Goal: Task Accomplishment & Management: Use online tool/utility

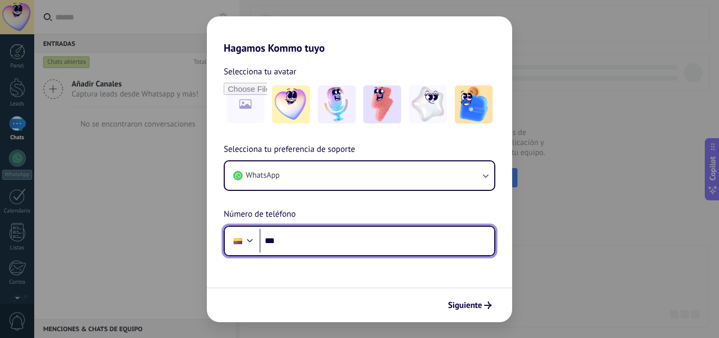
click at [362, 243] on input "***" at bounding box center [377, 241] width 235 height 24
type input "**********"
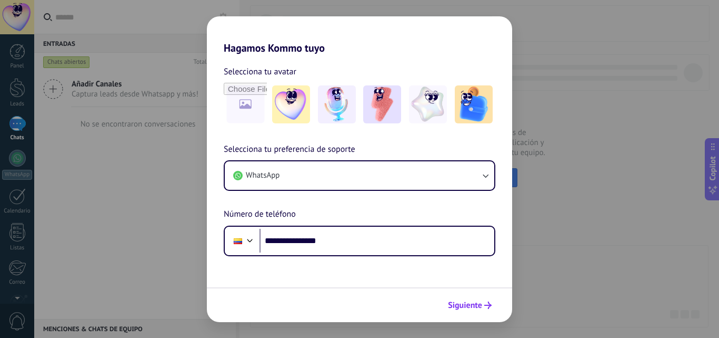
click at [477, 301] on span "Siguiente" at bounding box center [465, 304] width 34 height 7
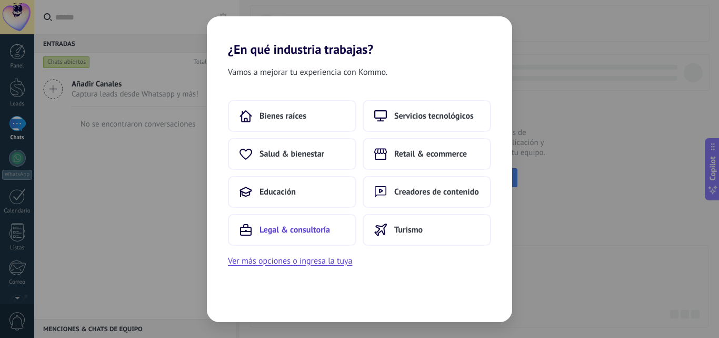
click at [303, 232] on span "Legal & consultoría" at bounding box center [295, 229] width 71 height 11
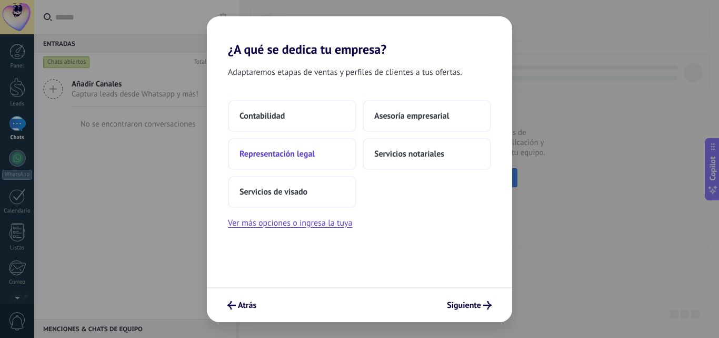
click at [304, 162] on button "Representación legal" at bounding box center [292, 154] width 128 height 32
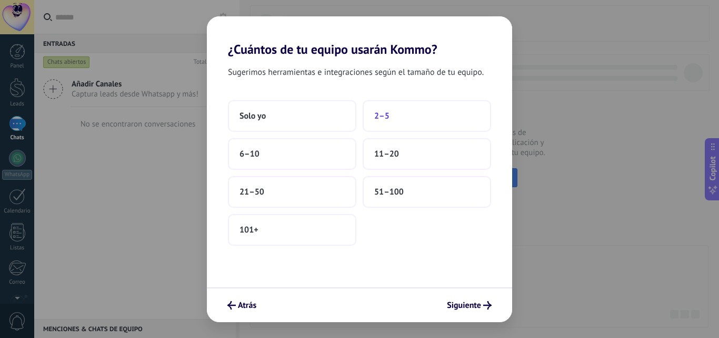
click at [395, 121] on button "2–5" at bounding box center [427, 116] width 128 height 32
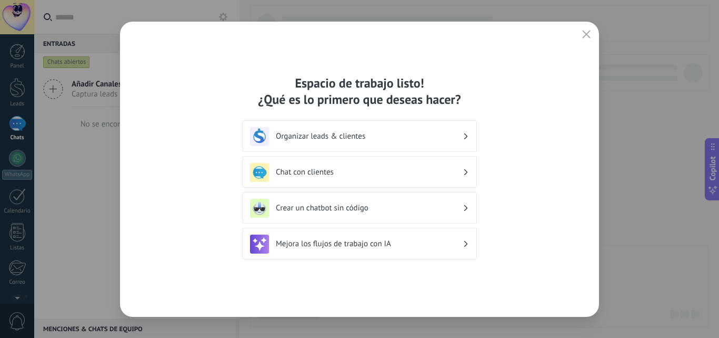
click at [484, 240] on div "Espacio de trabajo listo! ¿Qué es lo primero que deseas hacer? Organizar leads …" at bounding box center [359, 169] width 479 height 295
click at [427, 165] on div "Chat con clientes" at bounding box center [359, 172] width 219 height 19
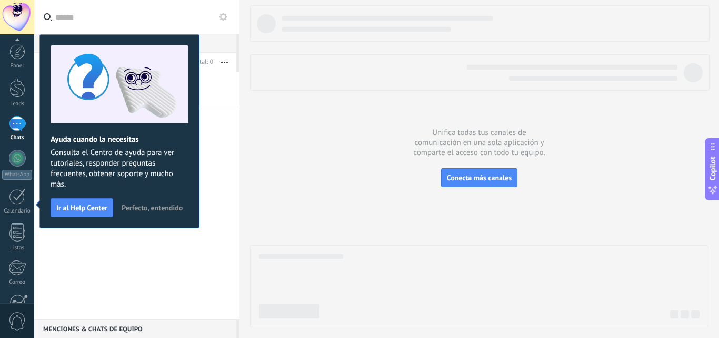
scroll to position [101, 0]
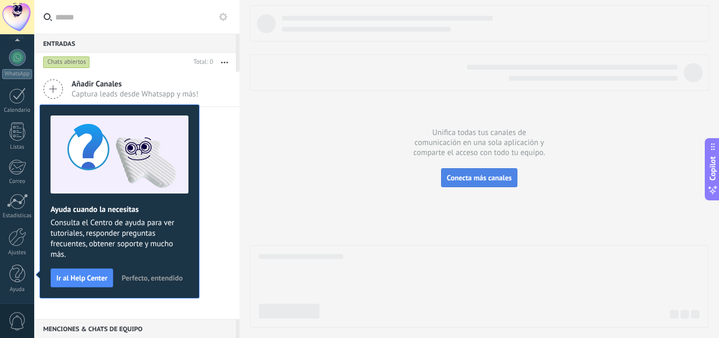
click at [477, 173] on button "Conecta más canales" at bounding box center [479, 177] width 76 height 19
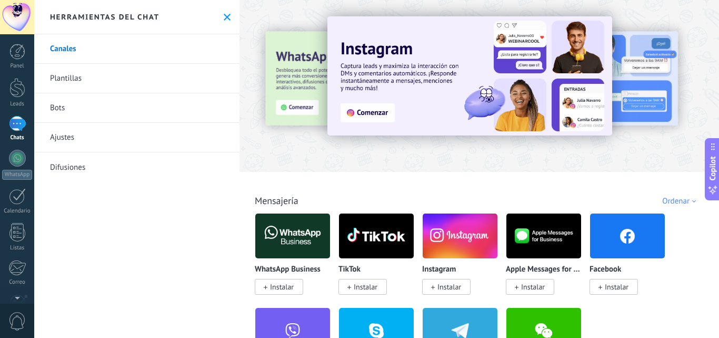
click at [224, 15] on icon at bounding box center [227, 17] width 7 height 7
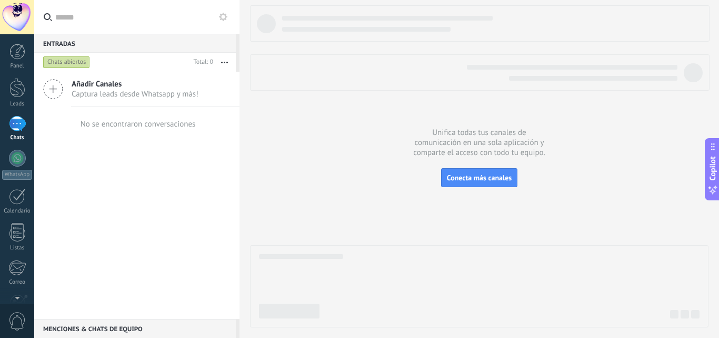
click at [50, 91] on icon at bounding box center [53, 89] width 20 height 20
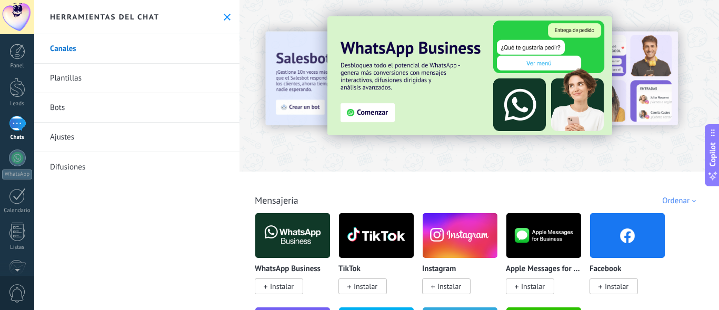
click at [458, 286] on span "Instalar" at bounding box center [450, 286] width 24 height 9
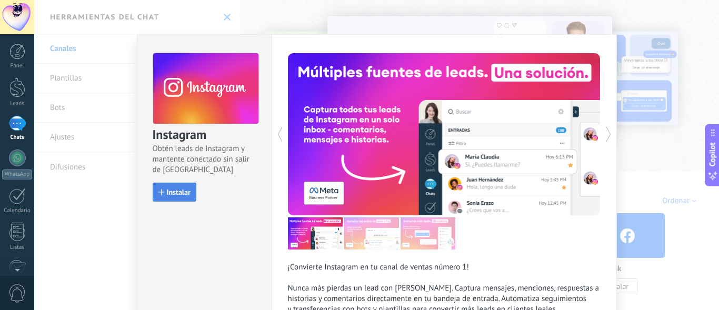
click at [167, 193] on span "Instalar" at bounding box center [179, 192] width 24 height 7
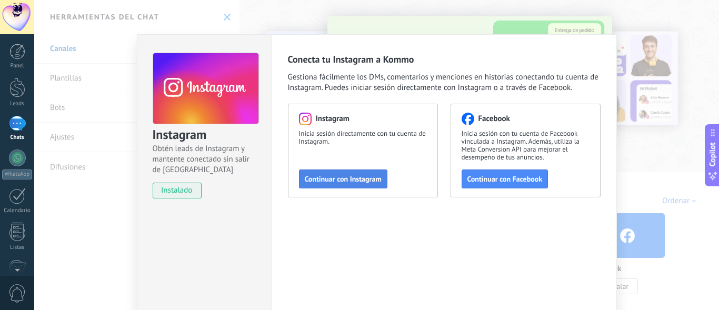
click at [342, 183] on span "Continuar con Instagram" at bounding box center [343, 178] width 77 height 7
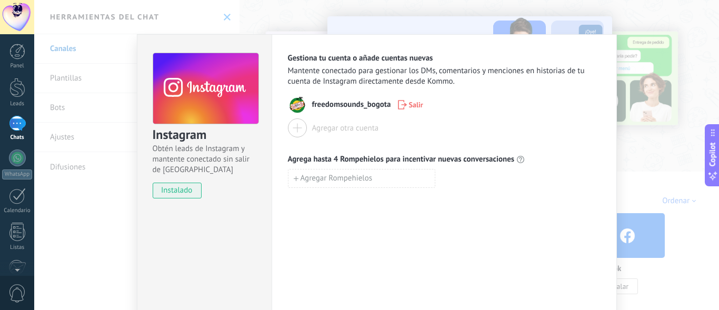
click at [417, 104] on span "Salir" at bounding box center [416, 104] width 14 height 7
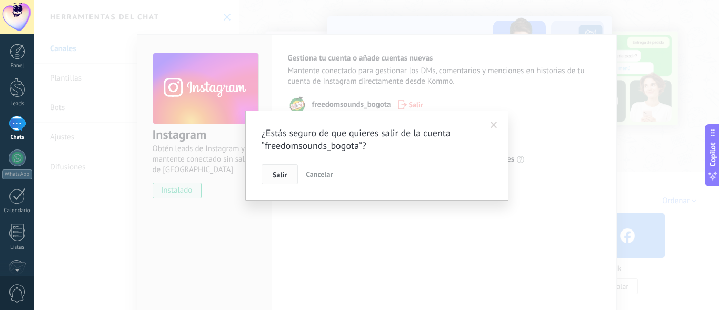
click at [279, 181] on button "Salir" at bounding box center [280, 174] width 36 height 20
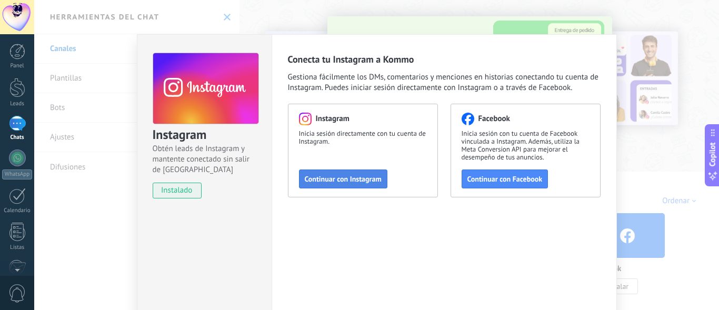
click at [337, 181] on span "Continuar con Instagram" at bounding box center [343, 178] width 77 height 7
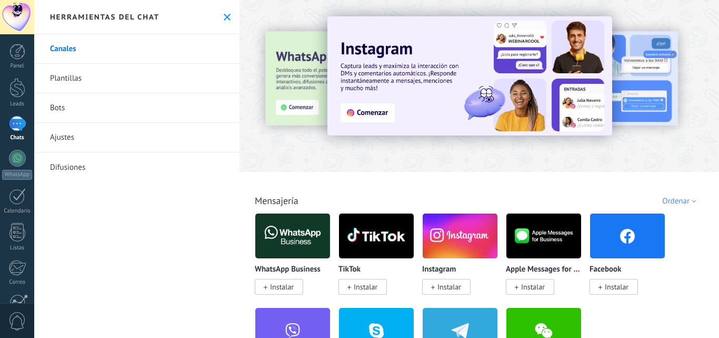
click at [443, 286] on span "Instalar" at bounding box center [450, 286] width 24 height 9
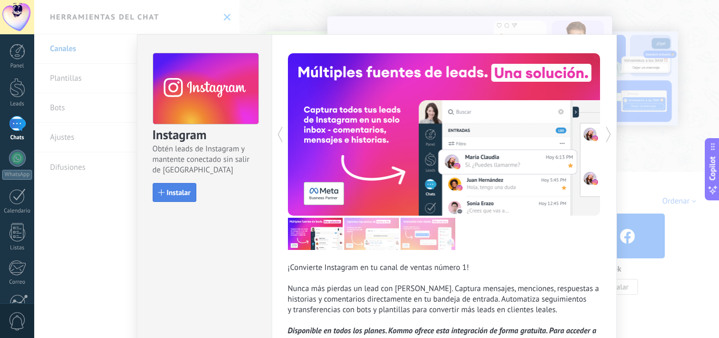
click at [175, 192] on span "Instalar" at bounding box center [179, 192] width 24 height 7
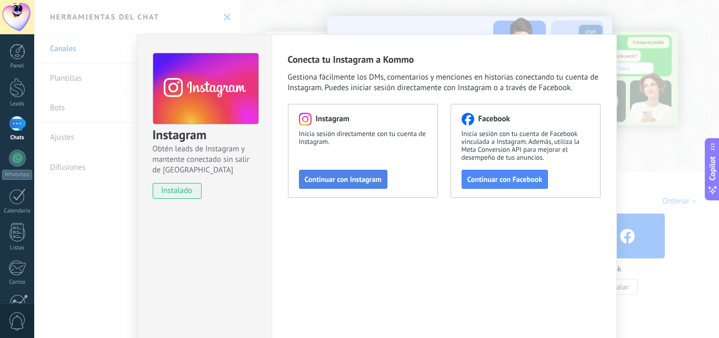
click at [340, 177] on span "Continuar con Instagram" at bounding box center [343, 178] width 77 height 7
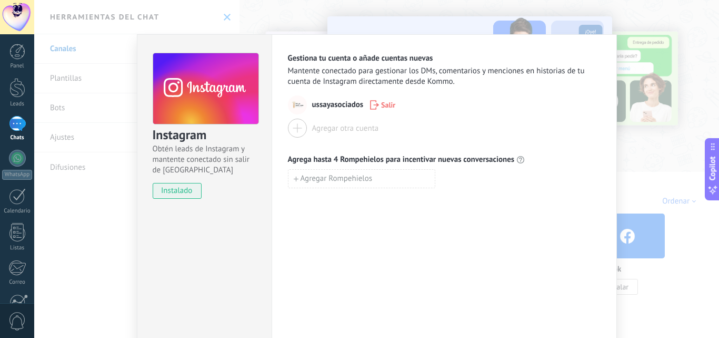
scroll to position [50, 0]
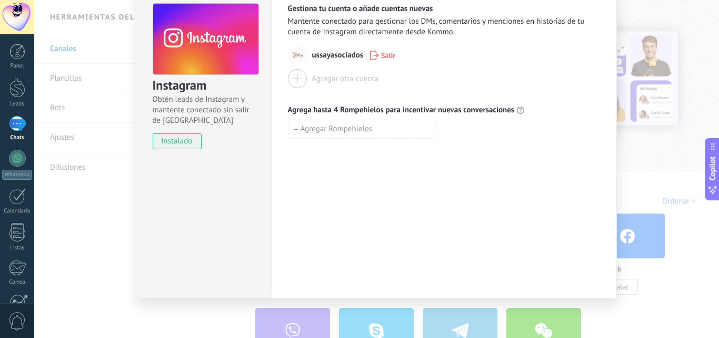
click at [415, 205] on div "Gestiona tu cuenta o añade cuentas nuevas Mantente conectado para gestionar los…" at bounding box center [444, 141] width 345 height 313
click at [631, 174] on div "Instagram Obtén leads de Instagram y mantente conectado sin salir de Kommo inst…" at bounding box center [376, 169] width 685 height 338
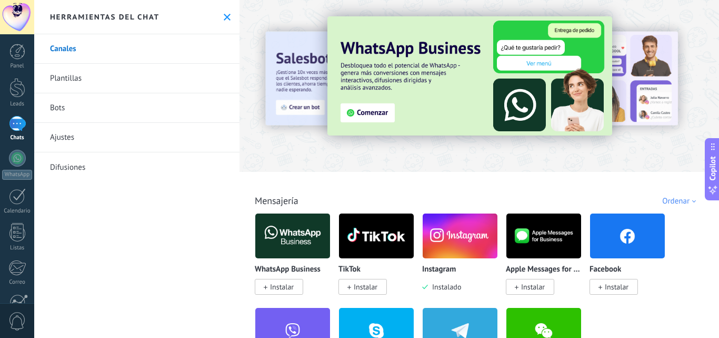
scroll to position [0, 0]
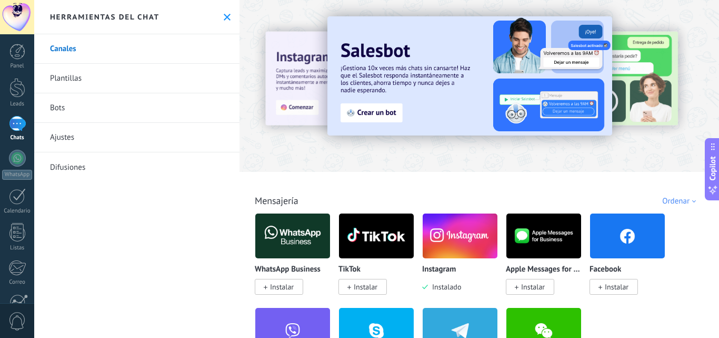
click at [624, 291] on span "Instalar" at bounding box center [617, 286] width 24 height 9
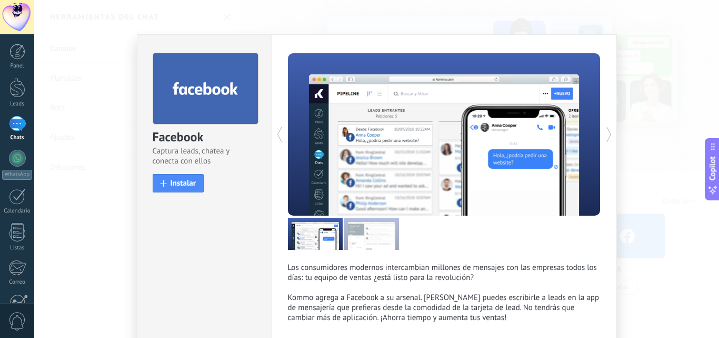
scroll to position [17, 0]
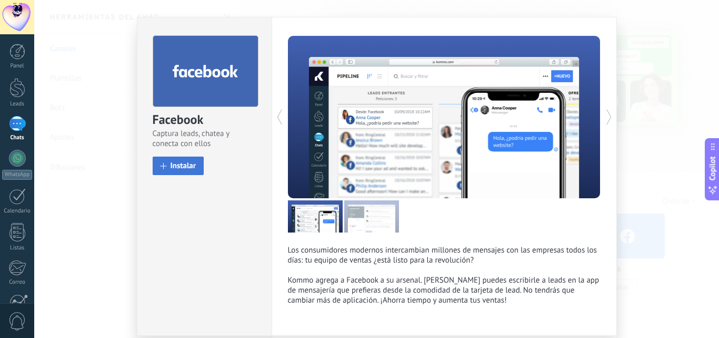
click at [187, 166] on span "Instalar" at bounding box center [184, 166] width 26 height 8
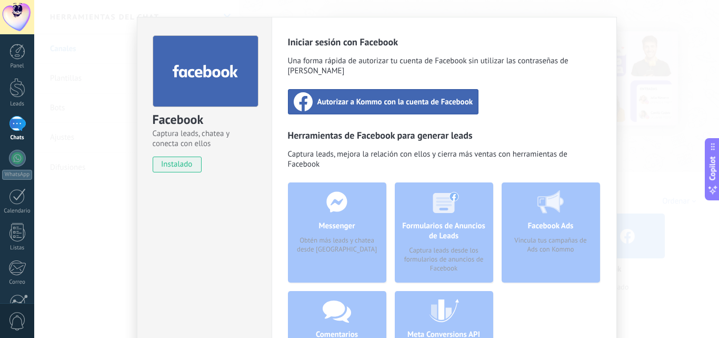
click at [399, 96] on span "Autorizar a Kommo con la cuenta de Facebook" at bounding box center [396, 101] width 156 height 11
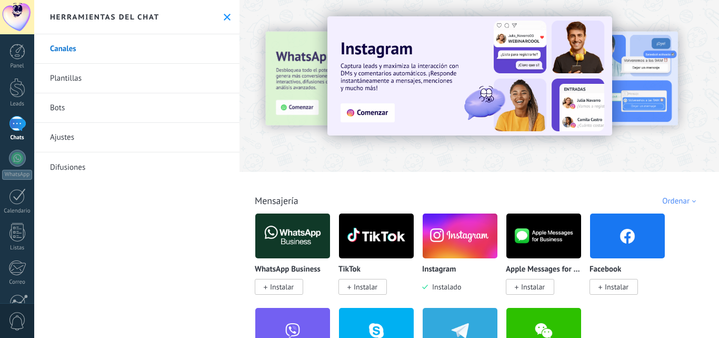
click at [617, 282] on span "Instalar" at bounding box center [617, 286] width 24 height 9
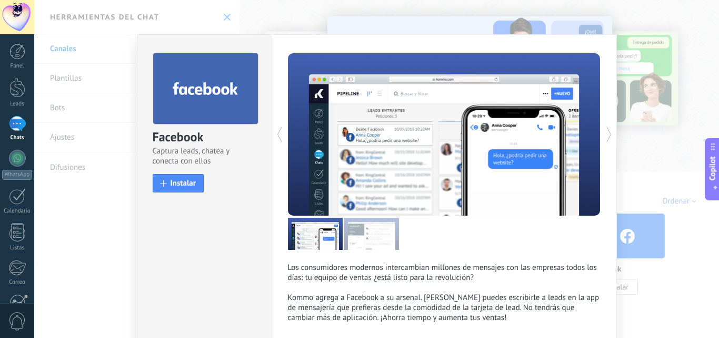
scroll to position [55, 0]
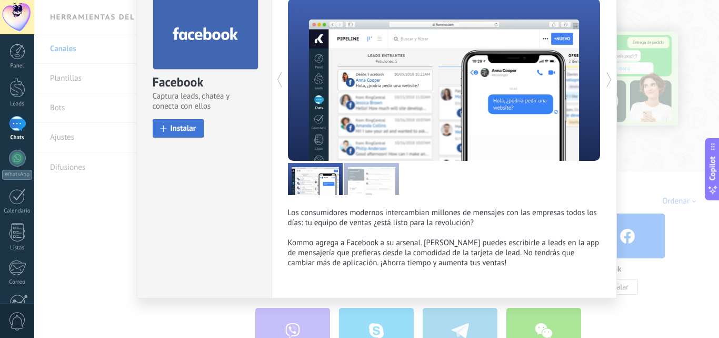
click at [187, 124] on span "Instalar" at bounding box center [184, 128] width 26 height 8
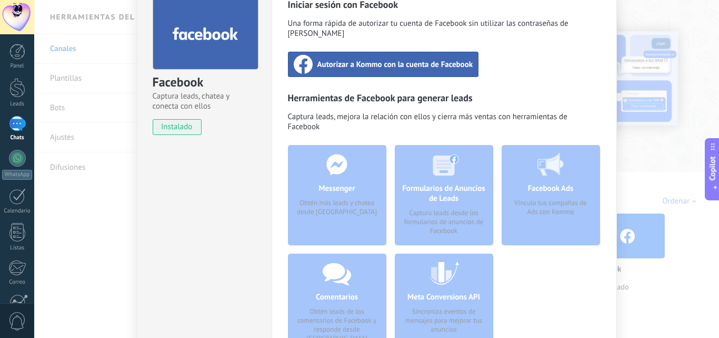
click at [355, 59] on span "Autorizar a Kommo con la cuenta de Facebook" at bounding box center [396, 64] width 156 height 11
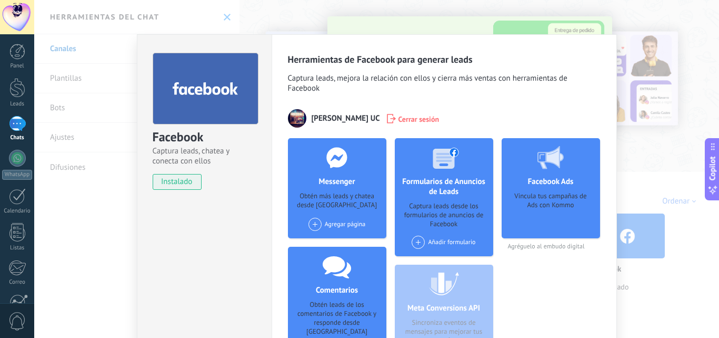
scroll to position [0, 0]
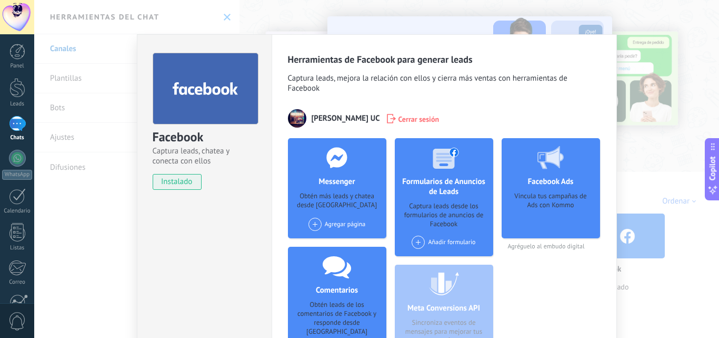
click at [679, 108] on div "Facebook Captura leads, chatea y conecta con ellos instalado Desinstalar Herram…" at bounding box center [376, 169] width 685 height 338
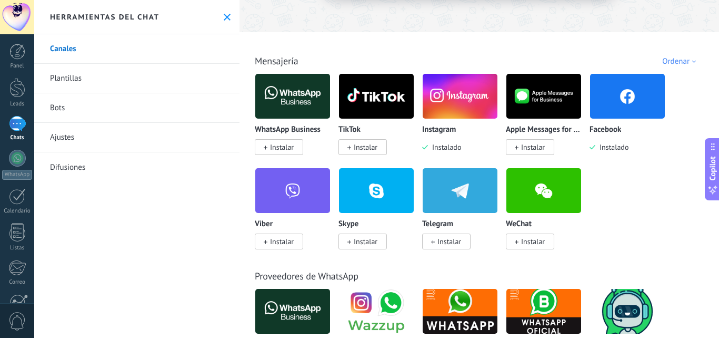
scroll to position [107, 0]
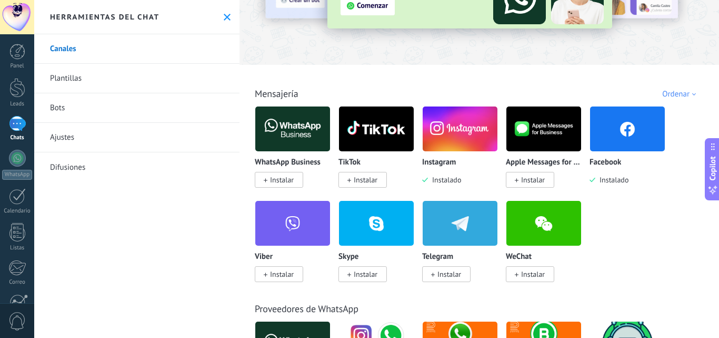
click at [284, 180] on span "Instalar" at bounding box center [282, 179] width 24 height 9
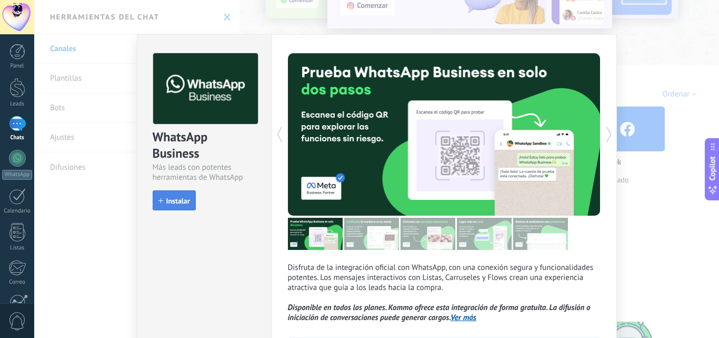
click at [171, 197] on span "Instalar" at bounding box center [178, 200] width 24 height 7
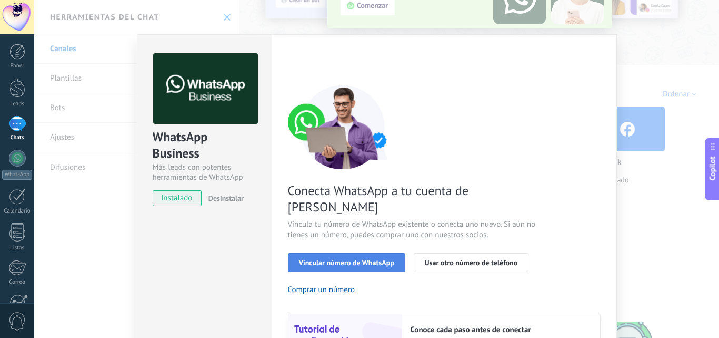
click at [330, 259] on span "Vincular número de WhatsApp" at bounding box center [346, 262] width 95 height 7
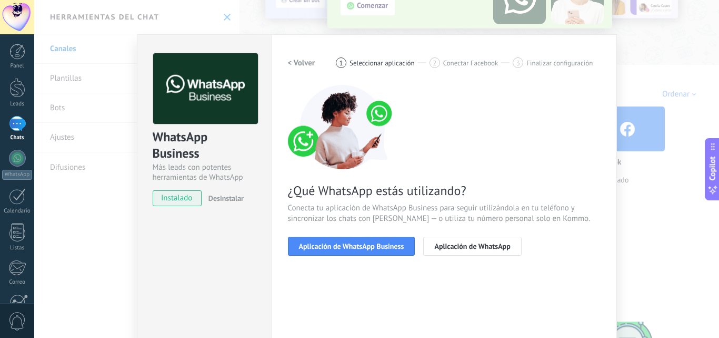
click at [330, 249] on span "Aplicación de WhatsApp Business" at bounding box center [351, 245] width 105 height 7
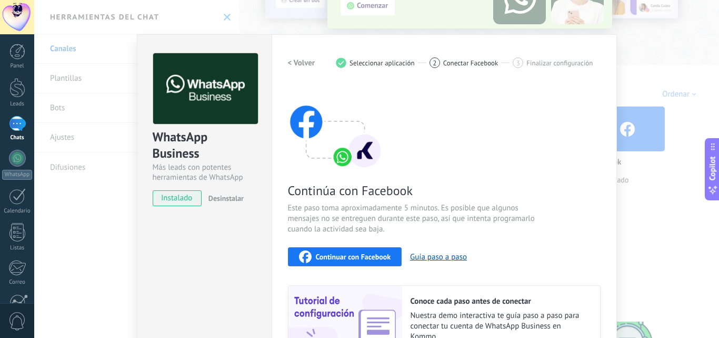
drag, startPoint x: 719, startPoint y: 126, endPoint x: 718, endPoint y: 163, distance: 36.3
click at [718, 163] on html ".abecls-1,.abecls-2{fill-rule:evenodd}.abecls-2{fill:#fff} .abhcls-1{fill:none}…" at bounding box center [359, 169] width 719 height 338
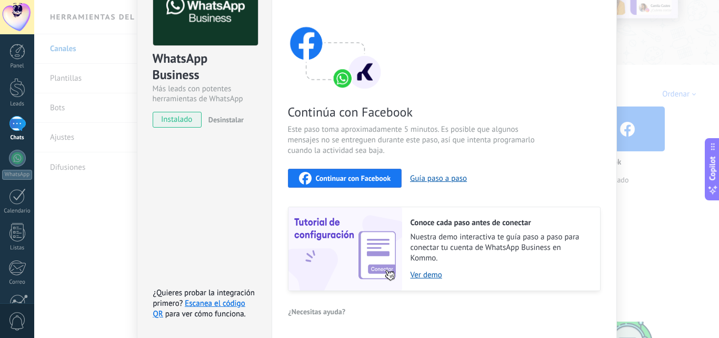
scroll to position [118, 0]
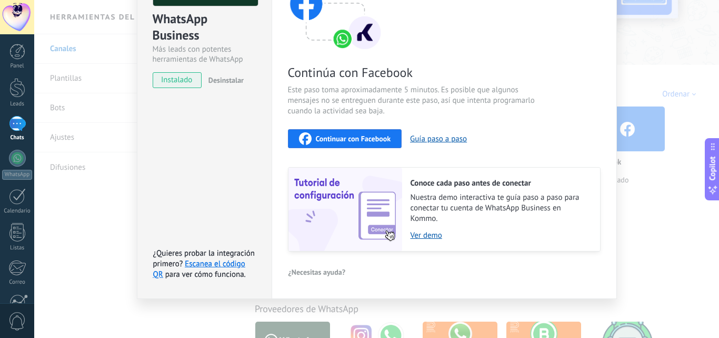
click at [677, 105] on div "WhatsApp Business Más leads con potentes herramientas de WhatsApp instalado Des…" at bounding box center [376, 169] width 685 height 338
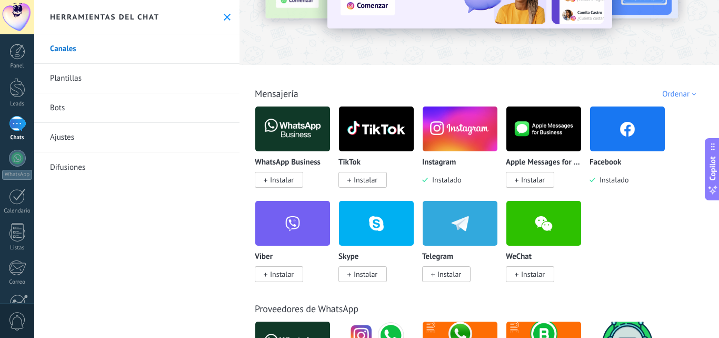
click at [290, 179] on span "Instalar" at bounding box center [282, 179] width 24 height 9
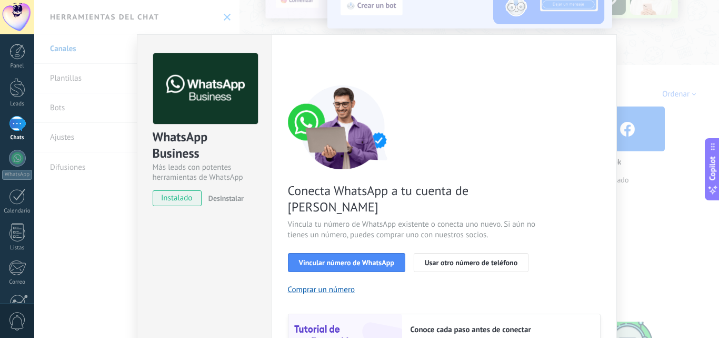
click at [637, 71] on div "WhatsApp Business Más leads con potentes herramientas de WhatsApp instalado Des…" at bounding box center [376, 169] width 685 height 338
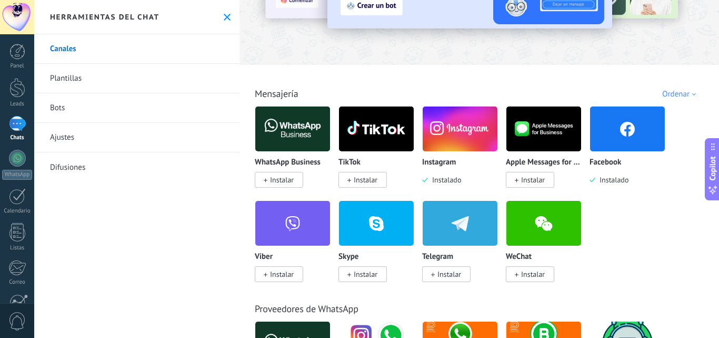
drag, startPoint x: 719, startPoint y: 103, endPoint x: 719, endPoint y: 149, distance: 45.8
click at [719, 149] on div at bounding box center [719, 169] width 1 height 338
click at [643, 213] on div "WhatsApp Business Instalar TikTok Instalar Instagram Instalado Apple Messages f…" at bounding box center [485, 200] width 460 height 189
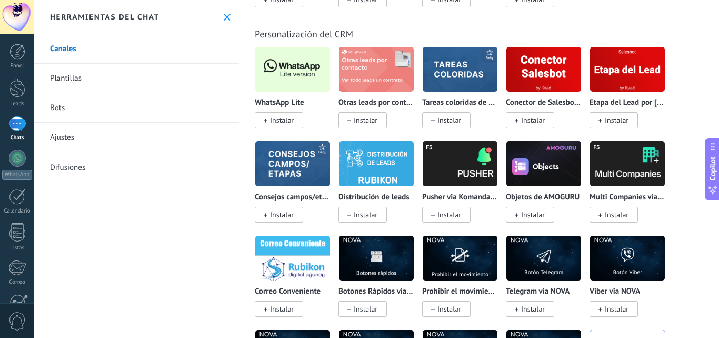
scroll to position [2592, 0]
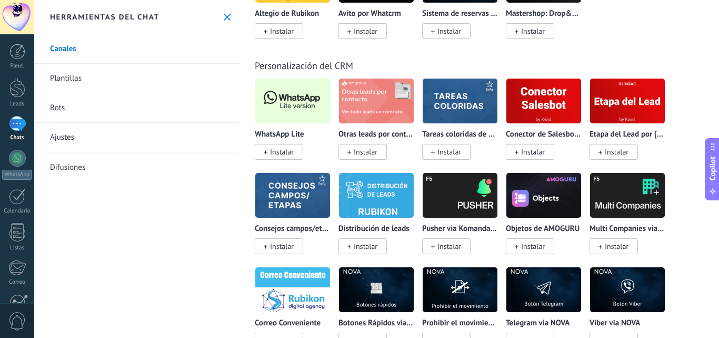
click at [272, 150] on span "Instalar" at bounding box center [282, 151] width 24 height 9
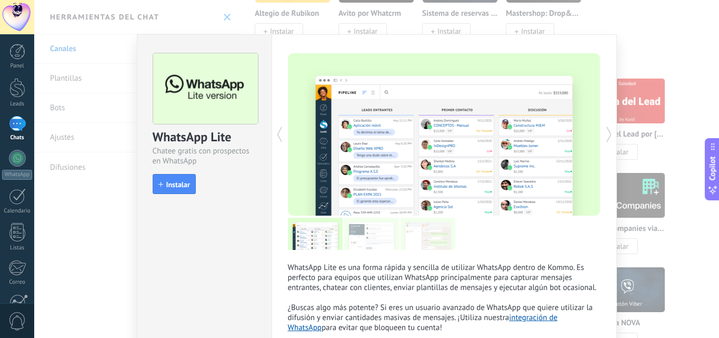
scroll to position [65, 0]
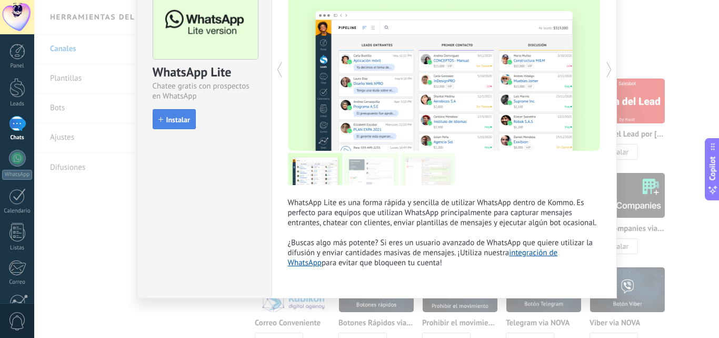
click at [185, 118] on span "Instalar" at bounding box center [178, 119] width 24 height 7
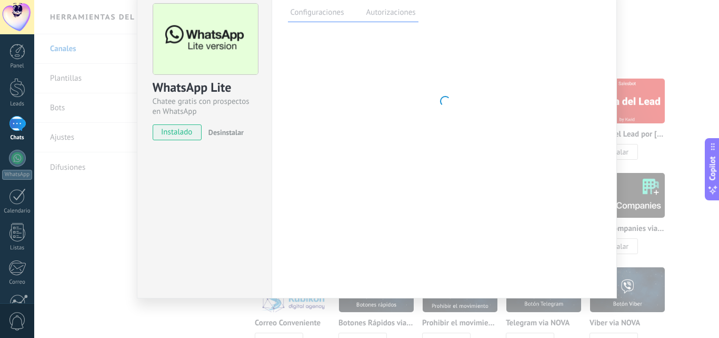
scroll to position [50, 0]
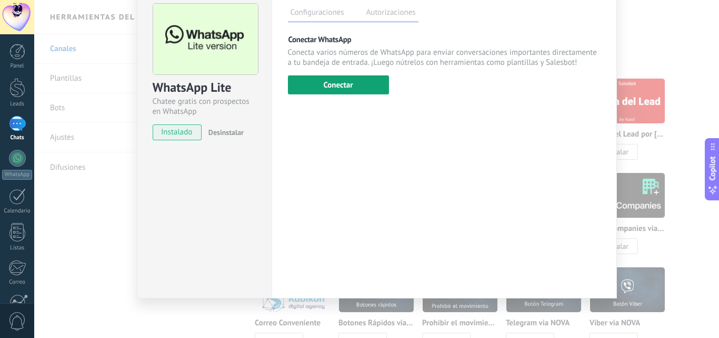
click at [361, 88] on button "Conectar" at bounding box center [338, 84] width 101 height 19
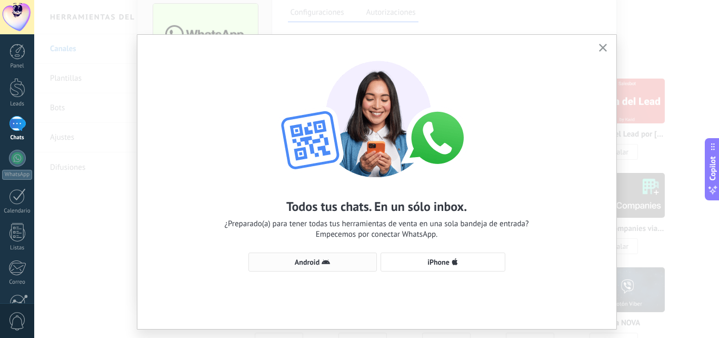
click at [285, 258] on button "Android" at bounding box center [313, 261] width 128 height 19
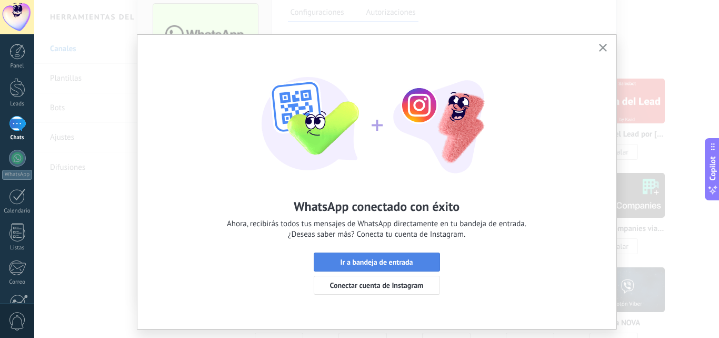
click at [394, 263] on span "Ir a bandeja de entrada" at bounding box center [376, 261] width 73 height 7
